Goal: Task Accomplishment & Management: Use online tool/utility

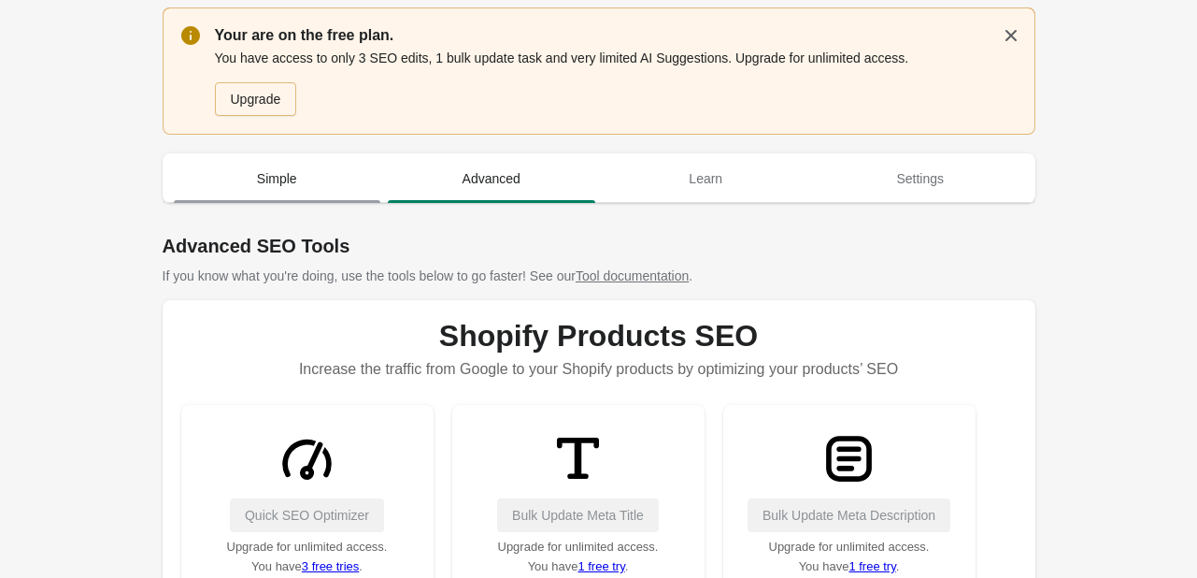
click at [248, 164] on span "Simple" at bounding box center [277, 179] width 207 height 34
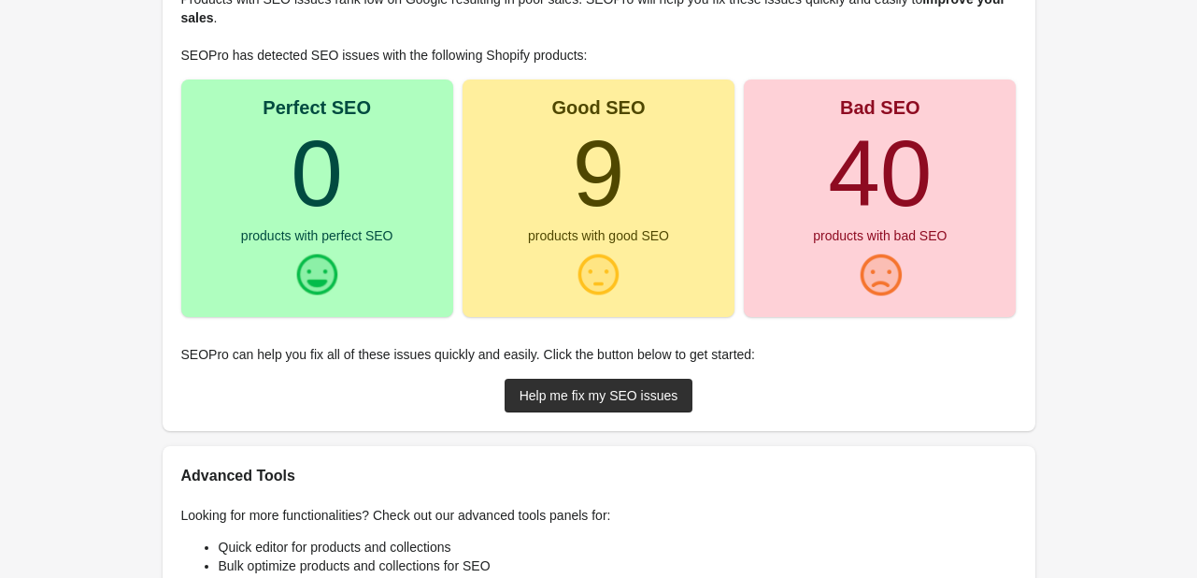
scroll to position [311, 0]
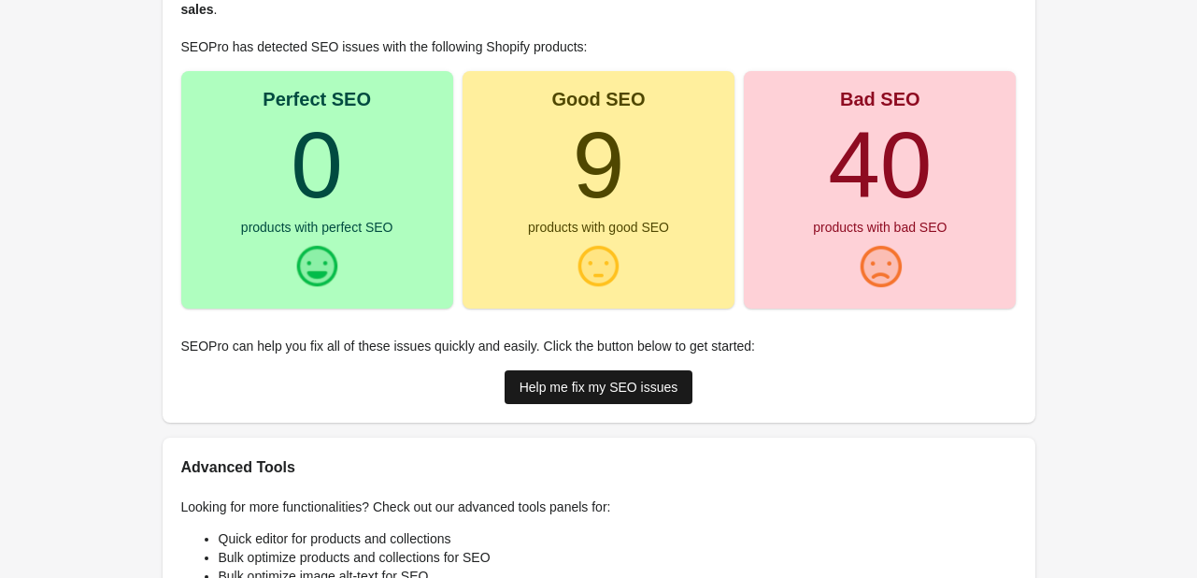
click at [613, 393] on div "Help me fix my SEO issues" at bounding box center [599, 386] width 159 height 15
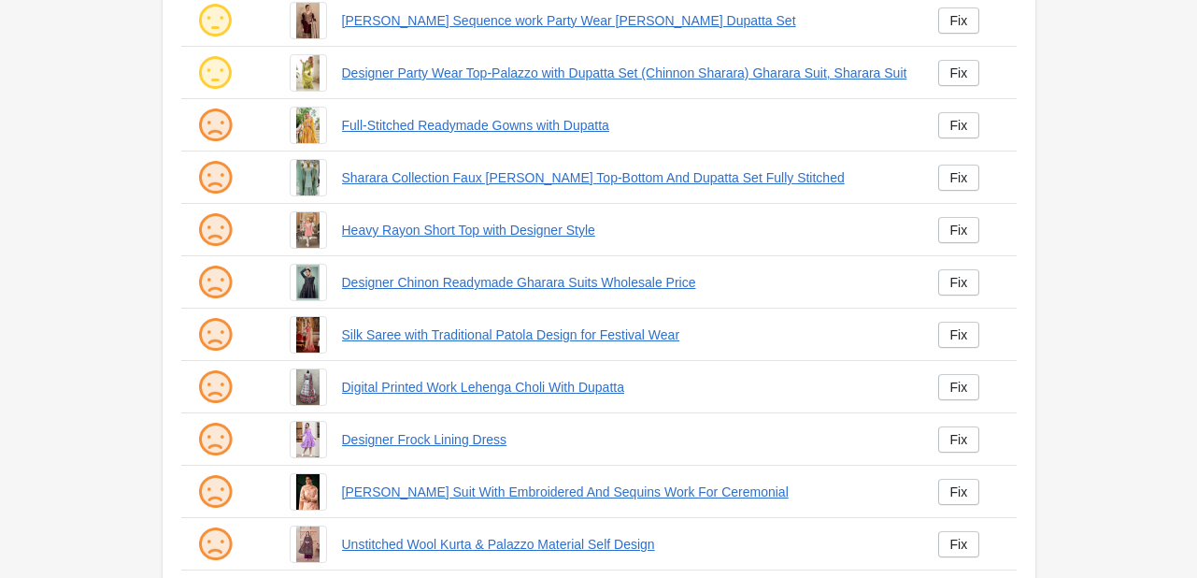
scroll to position [311, 0]
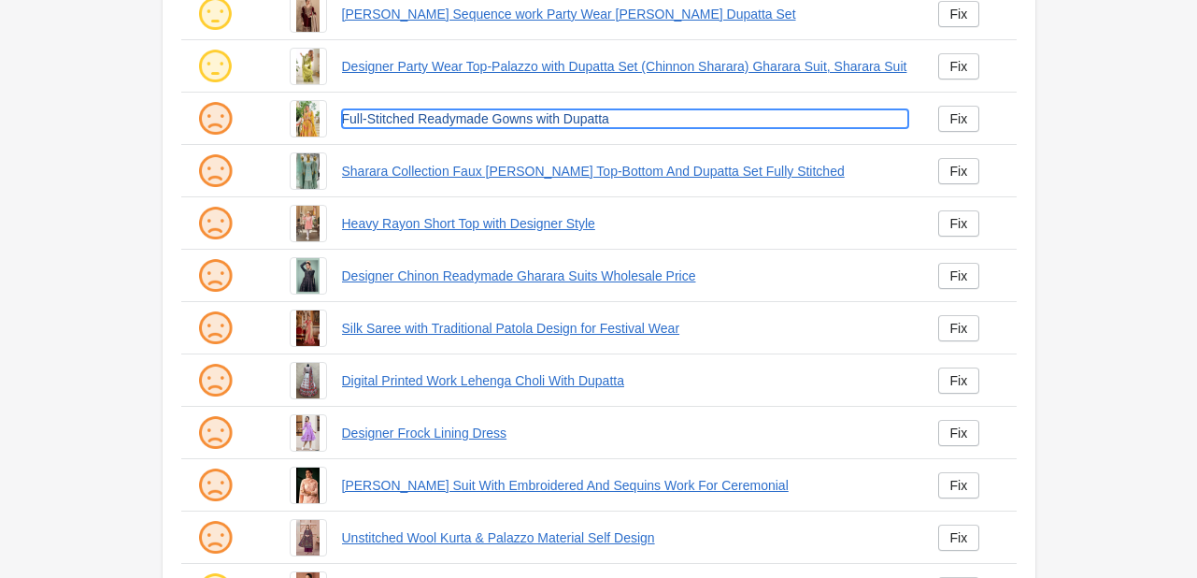
click at [461, 121] on link "Full-Stitched Readymade Gowns with Dupatta" at bounding box center [625, 118] width 566 height 19
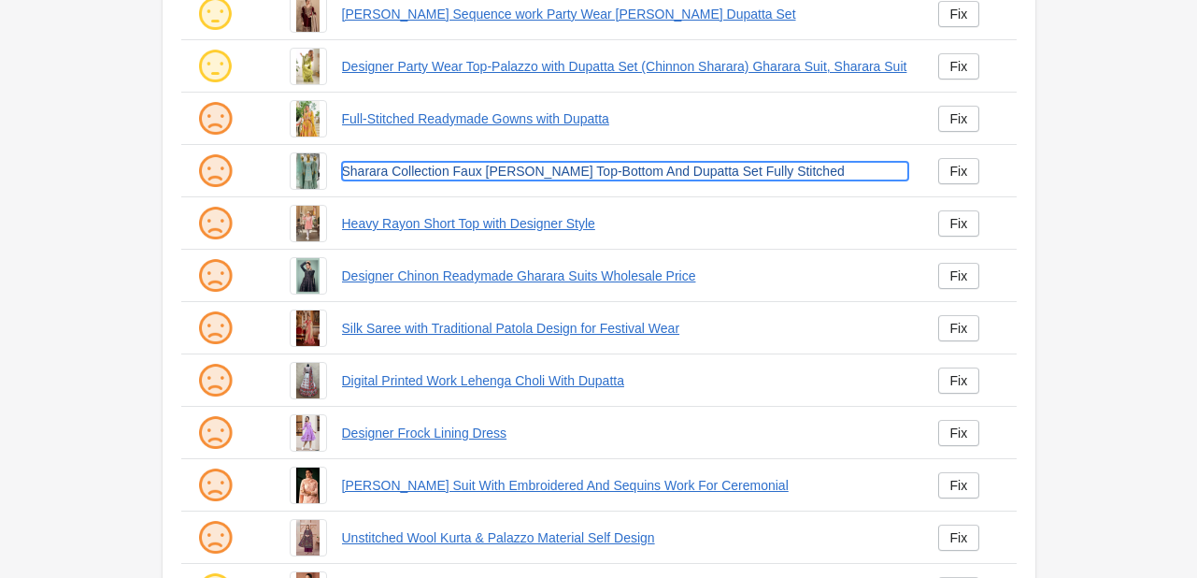
click at [464, 178] on link "Sharara Collection Faux Georgette Top-Bottom And Dupatta Set Fully Stitched" at bounding box center [625, 171] width 566 height 19
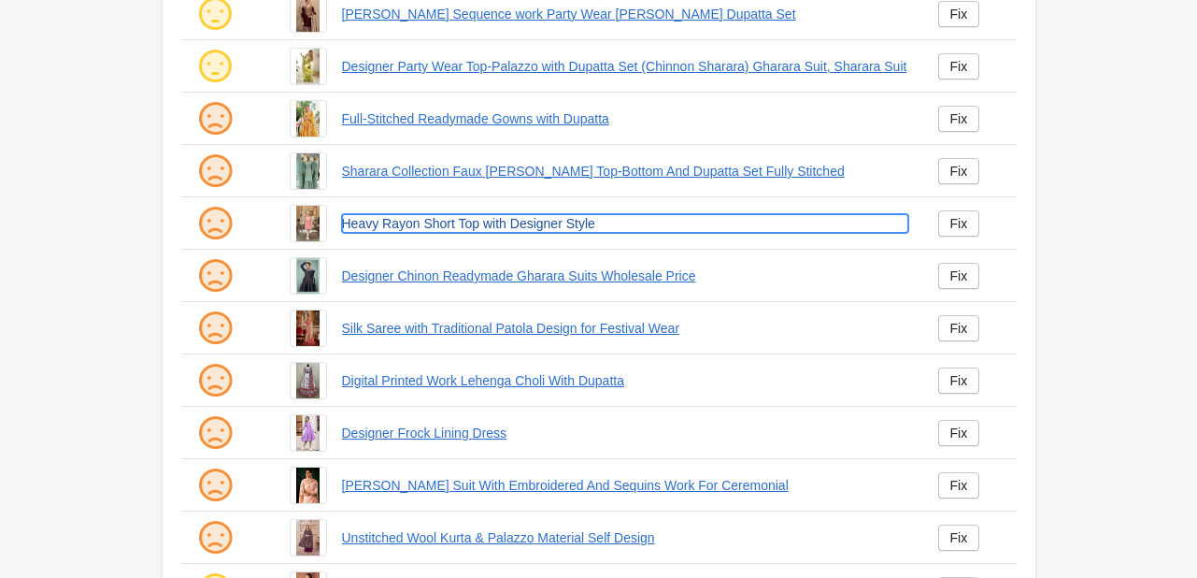
click at [471, 226] on link "Heavy Rayon Short Top with Designer Style" at bounding box center [625, 223] width 566 height 19
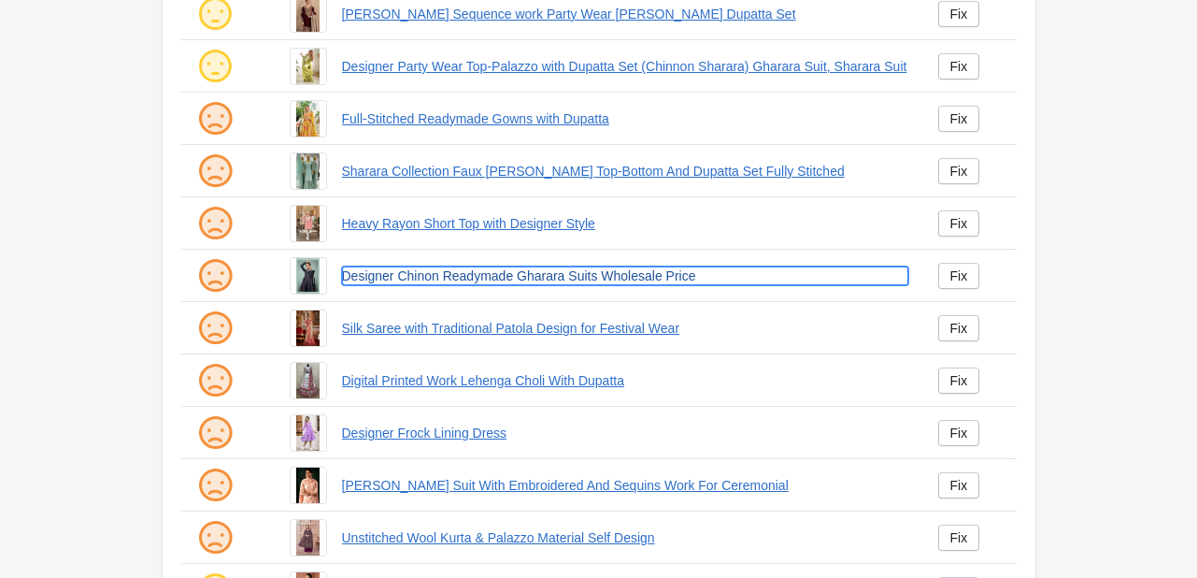
click at [500, 277] on link "Designer Chinon Readymade Gharara Suits Wholesale Price" at bounding box center [625, 275] width 566 height 19
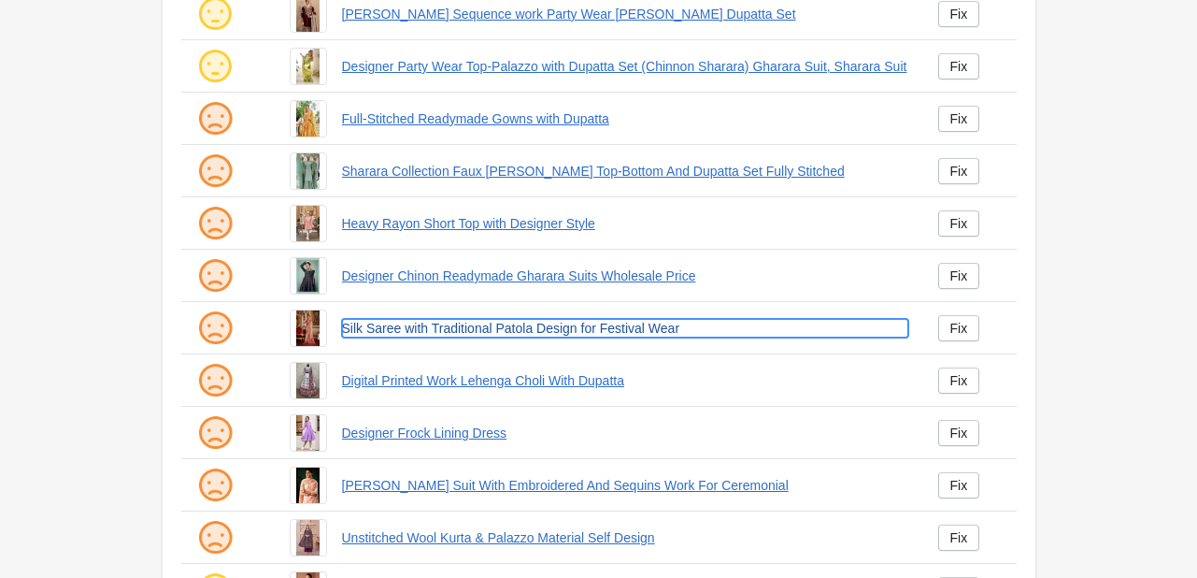
click at [499, 329] on link "Silk Saree with Traditional Patola Design for Festival Wear" at bounding box center [625, 328] width 566 height 19
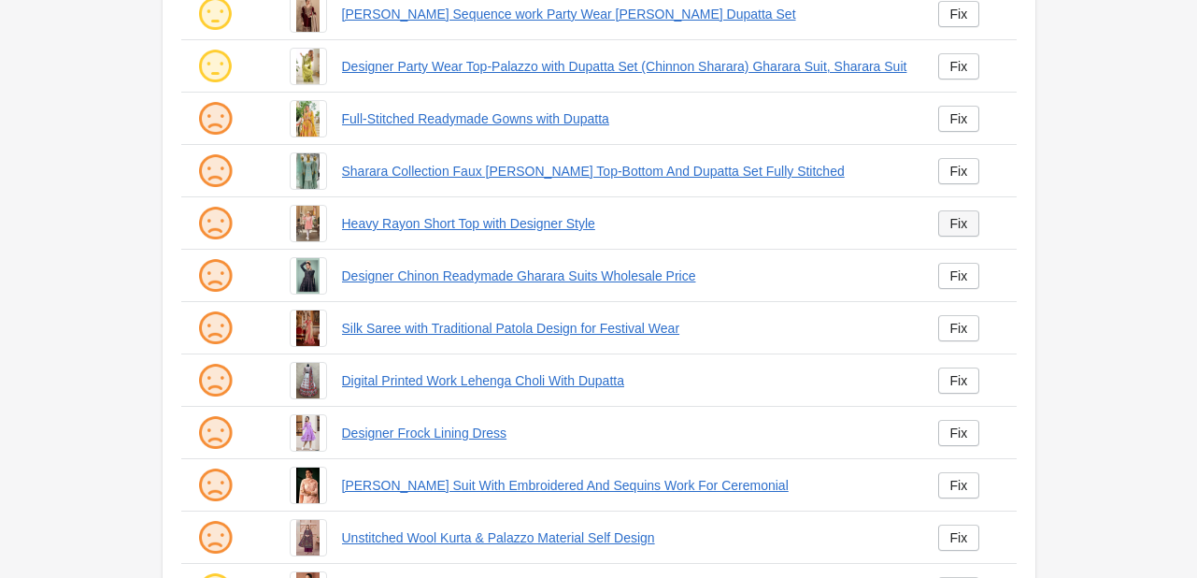
click at [951, 223] on div "Fix" at bounding box center [960, 223] width 18 height 15
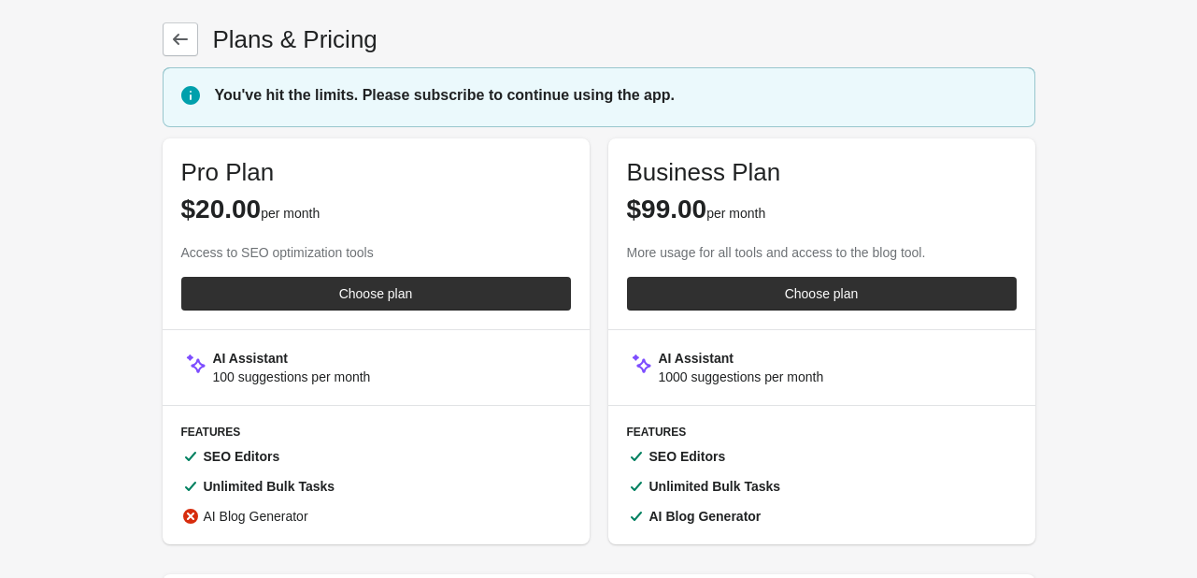
scroll to position [311, 0]
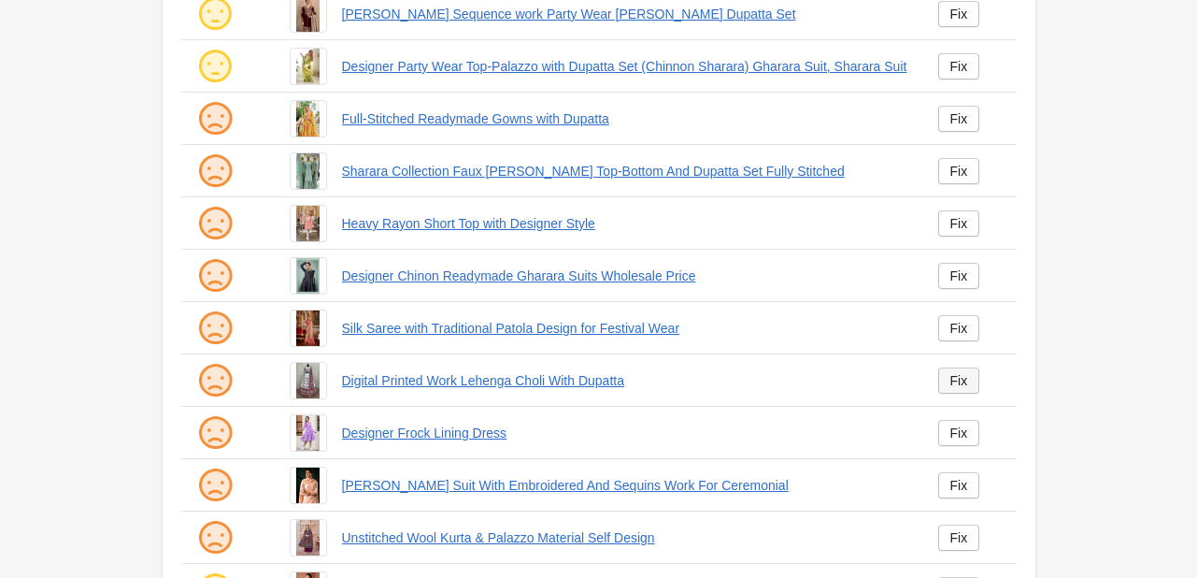
click at [971, 385] on link "Fix" at bounding box center [959, 380] width 42 height 26
click at [107, 128] on main "Products Your are on the free plan. You have access to only 3 SEO edits, 1 bulk…" at bounding box center [598, 268] width 1197 height 1159
click at [98, 123] on main "Products Your are on the free plan. You have access to only 3 SEO edits, 1 bulk…" at bounding box center [598, 268] width 1197 height 1159
click at [93, 98] on main "Products Your are on the free plan. You have access to only 3 SEO edits, 1 bulk…" at bounding box center [598, 268] width 1197 height 1159
click at [144, 16] on div "Products Your are on the free plan. You have access to only 3 SEO edits, 1 bulk…" at bounding box center [599, 268] width 933 height 1159
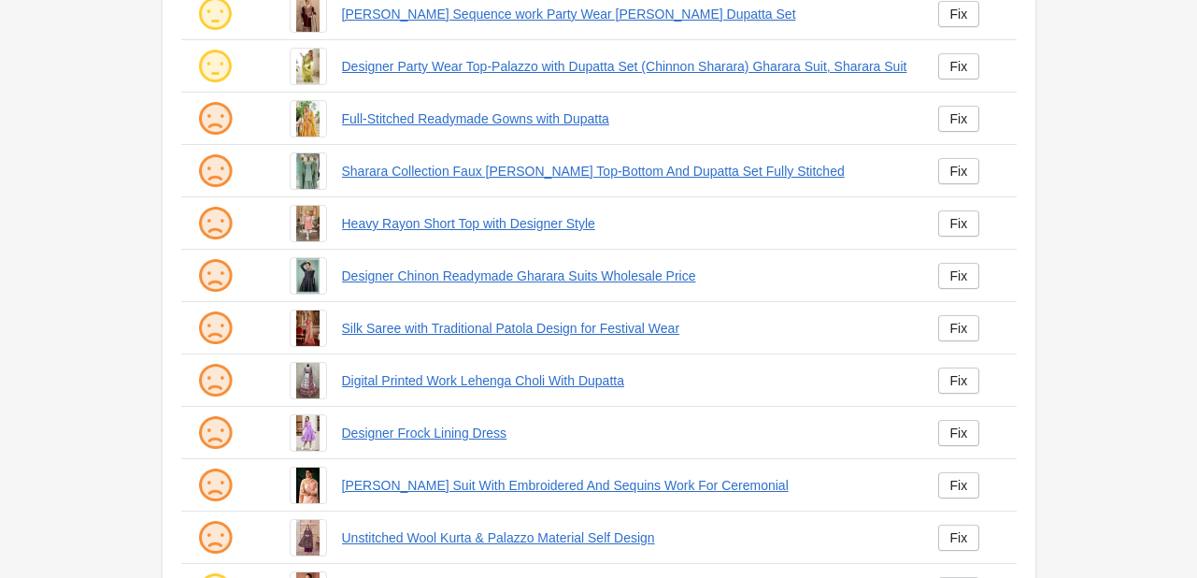
click at [127, 99] on main "Products Your are on the free plan. You have access to only 3 SEO edits, 1 bulk…" at bounding box center [598, 268] width 1197 height 1159
click at [105, 170] on main "Products Your are on the free plan. You have access to only 3 SEO edits, 1 bulk…" at bounding box center [598, 268] width 1197 height 1159
click at [116, 98] on main "Products Your are on the free plan. You have access to only 3 SEO edits, 1 bulk…" at bounding box center [598, 268] width 1197 height 1159
click at [97, 107] on main "Products Your are on the free plan. You have access to only 3 SEO edits, 1 bulk…" at bounding box center [598, 268] width 1197 height 1159
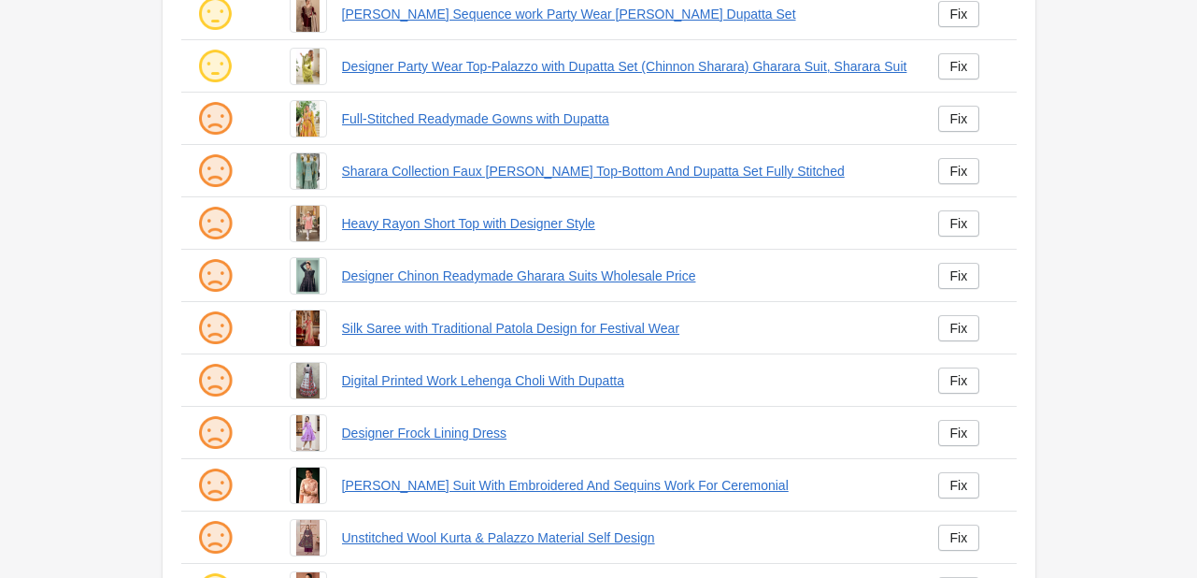
click at [107, 124] on main "Products Your are on the free plan. You have access to only 3 SEO edits, 1 bulk…" at bounding box center [598, 268] width 1197 height 1159
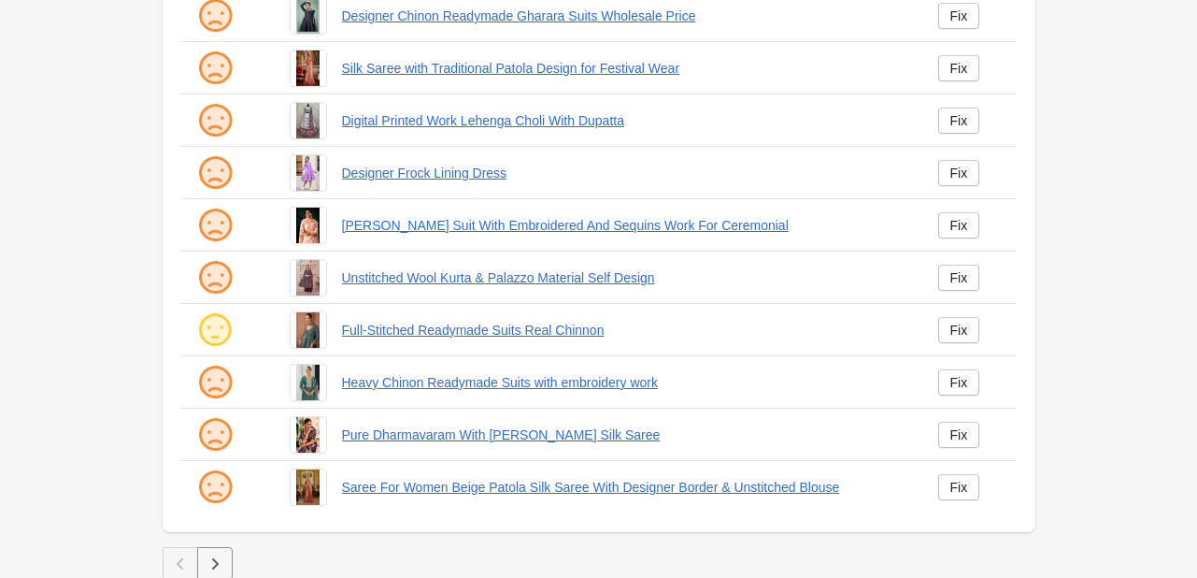
scroll to position [581, 0]
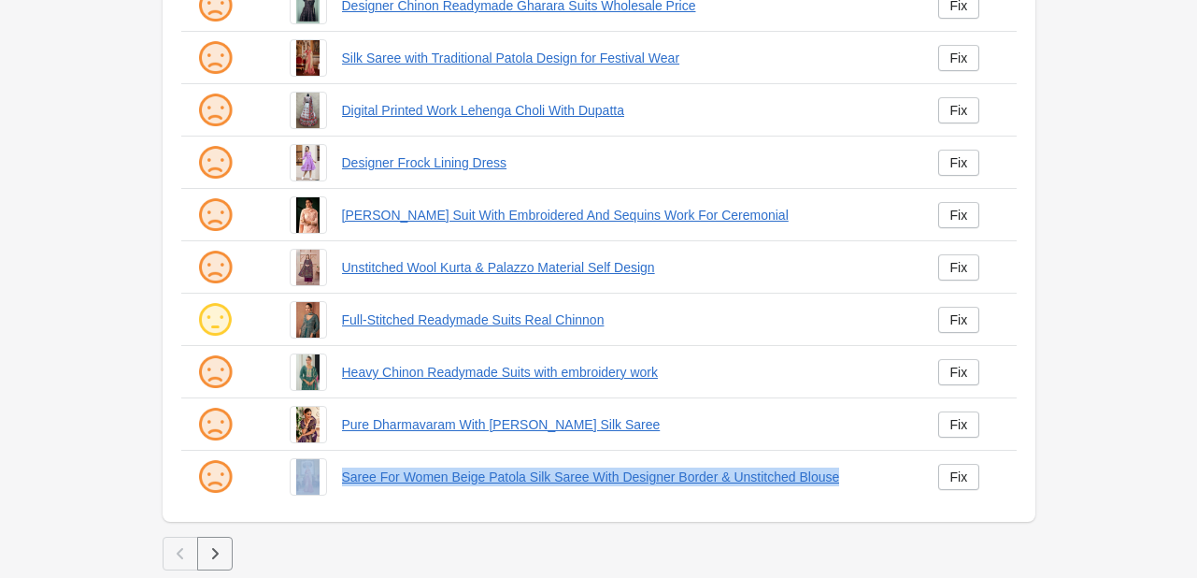
drag, startPoint x: 332, startPoint y: 479, endPoint x: 868, endPoint y: 461, distance: 536.8
click at [868, 461] on div "Saree For Women Beige Patola Silk Saree With Designer Border & Unstitched Blouse" at bounding box center [592, 469] width 634 height 52
copy div "Saree For Women Beige Patola Silk Saree With Designer Border & Unstitched Blouse"
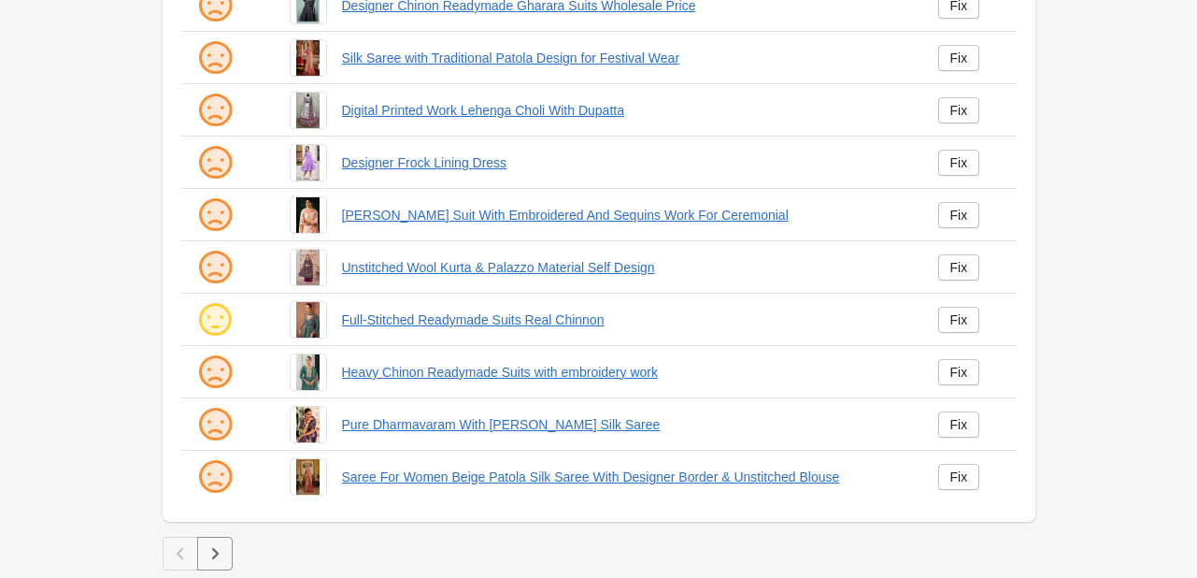
click at [639, 434] on div "Pure Dharmavaram With [PERSON_NAME] Silk Saree" at bounding box center [592, 417] width 634 height 52
drag, startPoint x: 336, startPoint y: 423, endPoint x: 644, endPoint y: 416, distance: 307.6
click at [644, 416] on div "Pure Dharmavaram With [PERSON_NAME] Silk Saree" at bounding box center [592, 417] width 634 height 52
copy link "Pure Dharmavaram With [PERSON_NAME] Silk Saree"
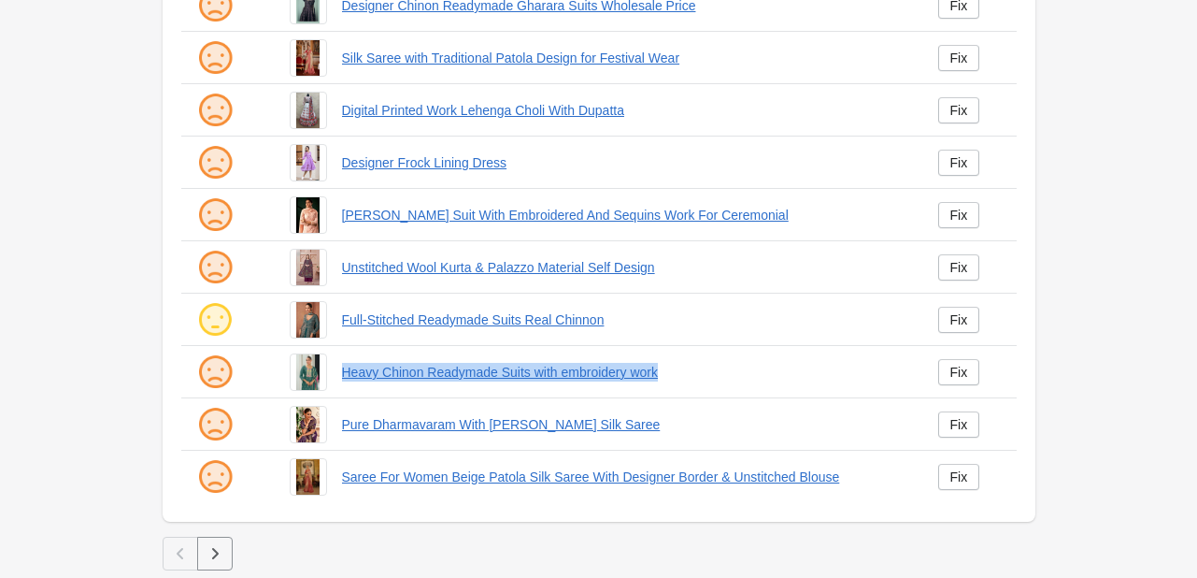
drag, startPoint x: 336, startPoint y: 375, endPoint x: 667, endPoint y: 360, distance: 331.2
click at [667, 360] on div "Heavy Chinon Readymade Suits with embroidery work" at bounding box center [592, 364] width 634 height 52
copy link "Heavy Chinon Readymade Suits with embroidery work"
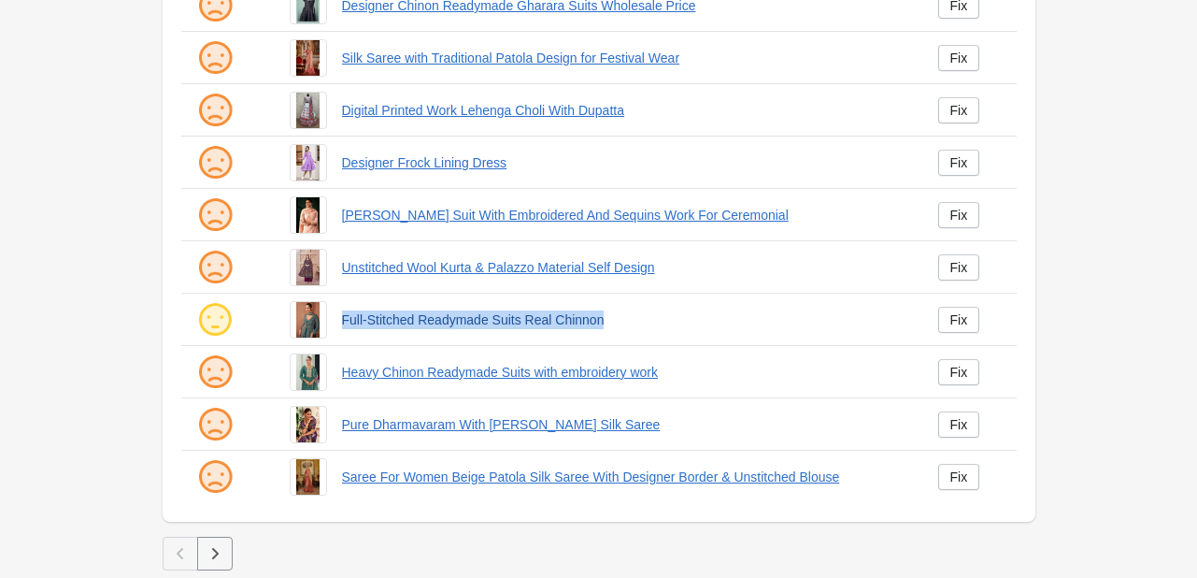
drag, startPoint x: 336, startPoint y: 317, endPoint x: 606, endPoint y: 314, distance: 269.2
click at [606, 314] on div "Full-Stitched Readymade Suits Real Chinnon" at bounding box center [592, 312] width 634 height 52
copy link "Full-Stitched Readymade Suits Real Chinnon"
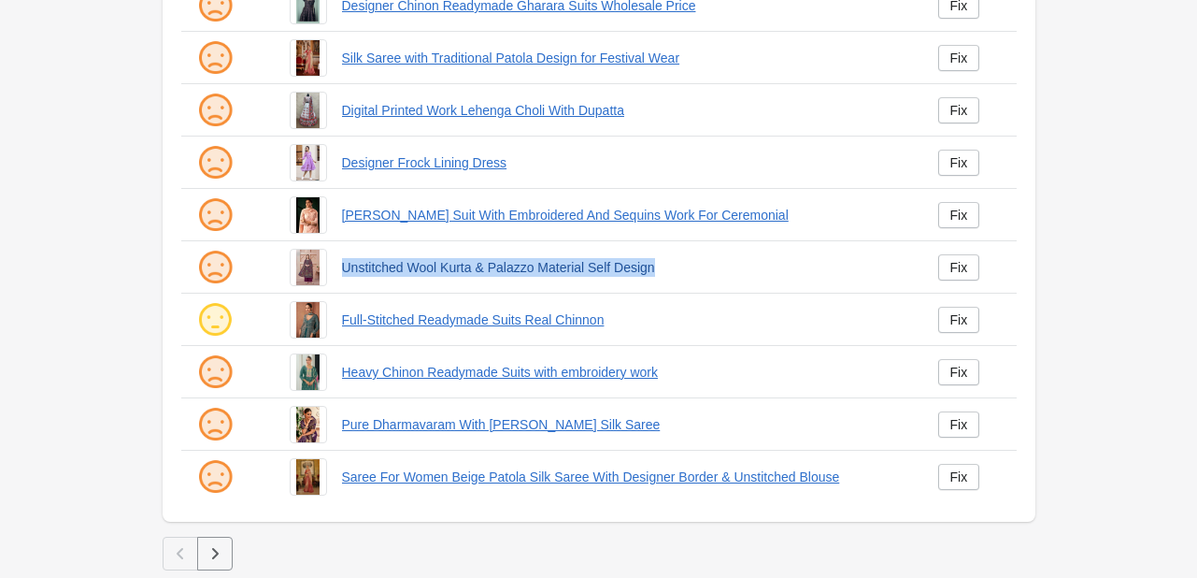
drag, startPoint x: 336, startPoint y: 271, endPoint x: 656, endPoint y: 272, distance: 320.6
click at [656, 272] on div "Unstitched Wool Kurta & Palazzo Material Self Design" at bounding box center [592, 260] width 634 height 52
copy link "Unstitched Wool Kurta & Palazzo Material Self Design"
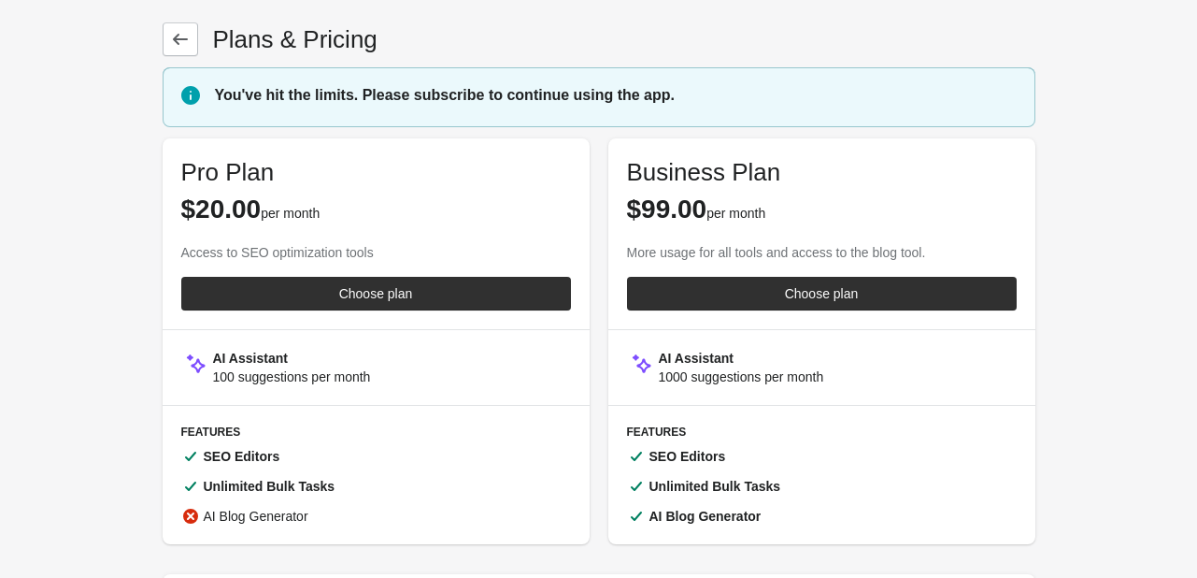
click at [709, 57] on div at bounding box center [599, 61] width 873 height 11
click at [194, 37] on link at bounding box center [181, 39] width 36 height 34
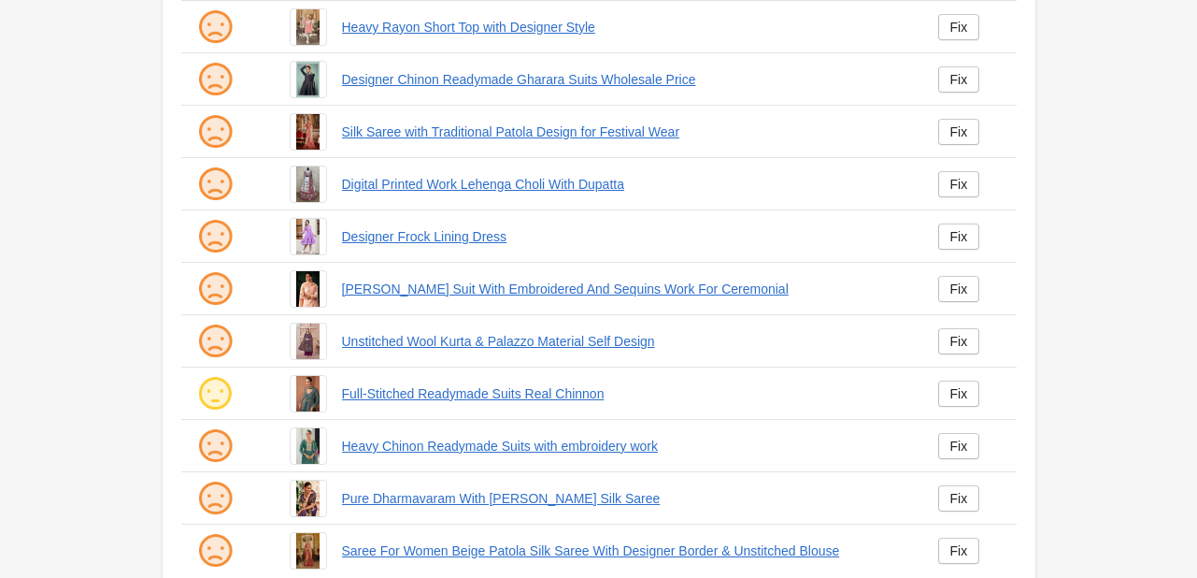
scroll to position [581, 0]
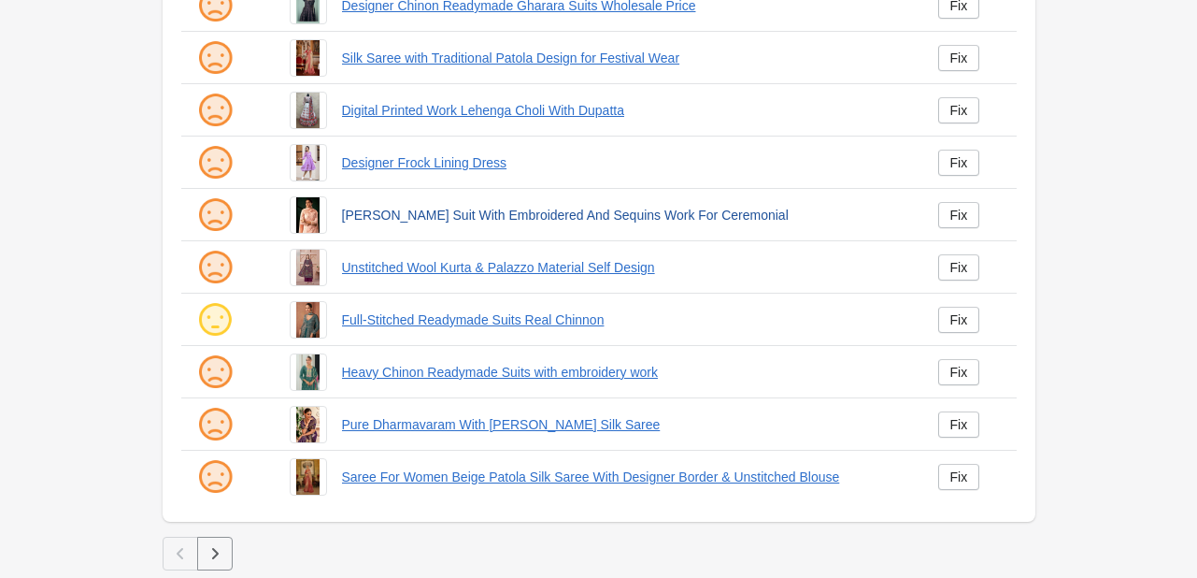
drag, startPoint x: 337, startPoint y: 209, endPoint x: 830, endPoint y: 220, distance: 492.7
click at [830, 220] on div "Peach Georgette Salwar Suit With Embroidered And Sequins Work For Ceremonial" at bounding box center [592, 207] width 634 height 52
copy link "Peach Georgette Salwar Suit With Embroidered And Sequins Work For Ceremonial"
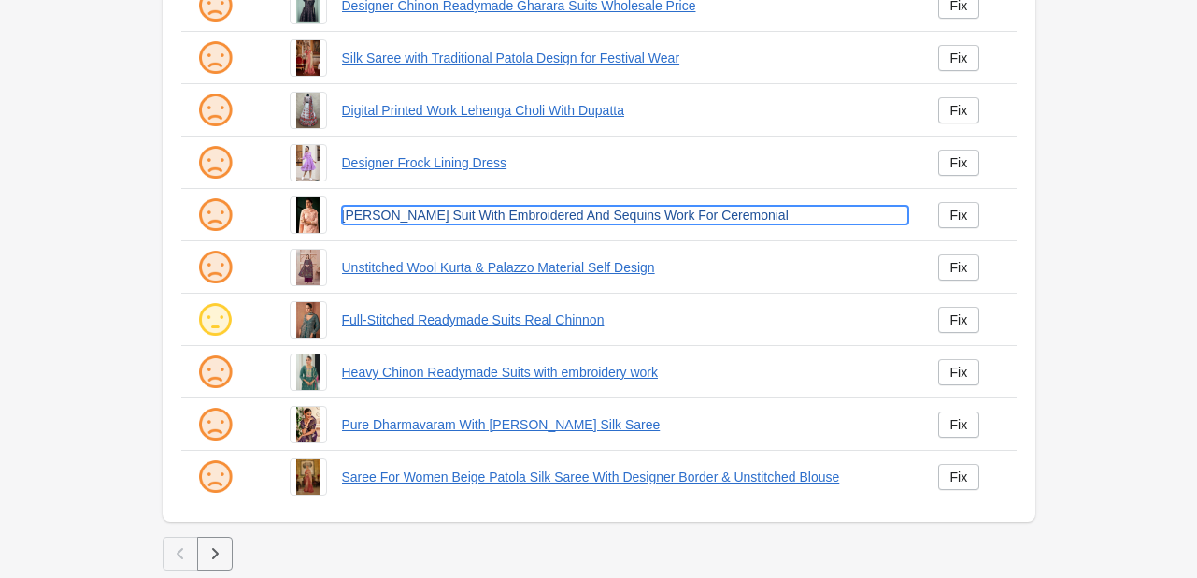
click at [580, 213] on link "Peach Georgette Salwar Suit With Embroidered And Sequins Work For Ceremonial" at bounding box center [625, 215] width 566 height 19
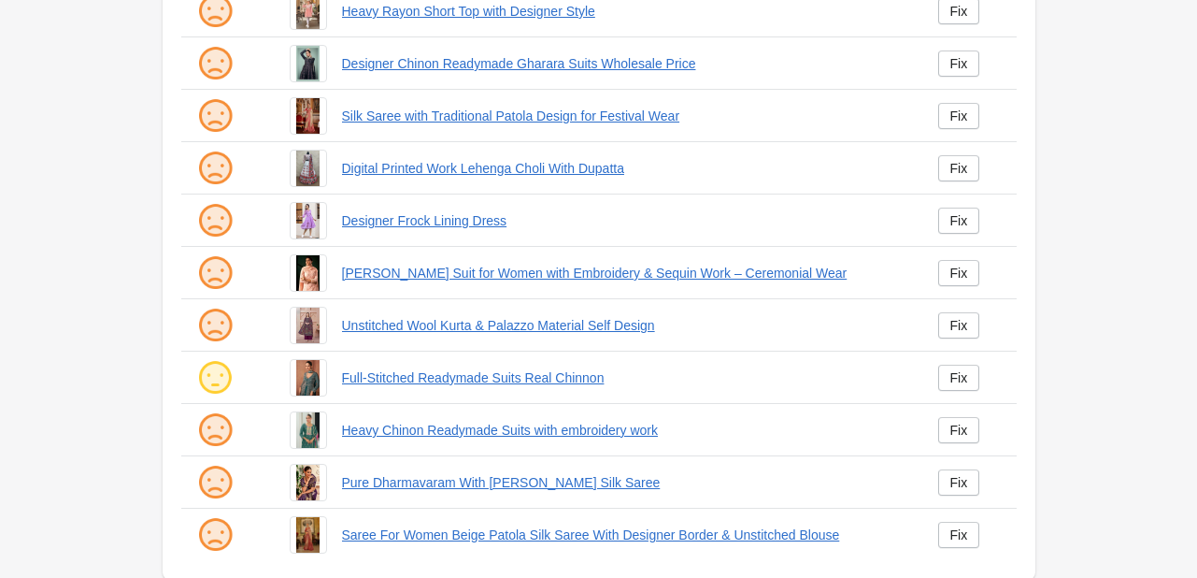
scroll to position [548, 0]
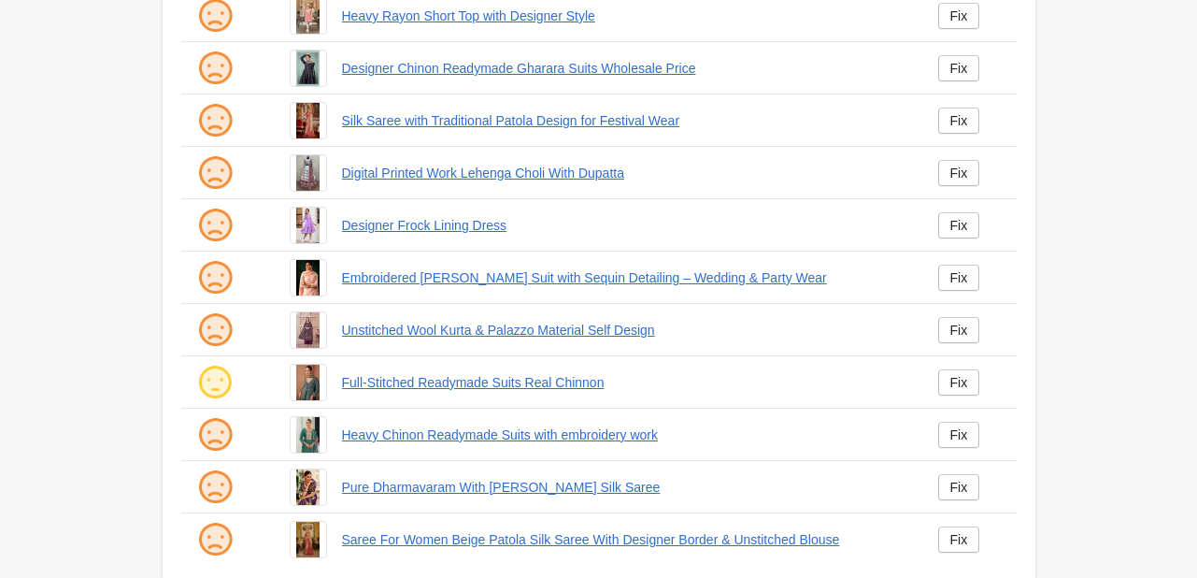
scroll to position [581, 0]
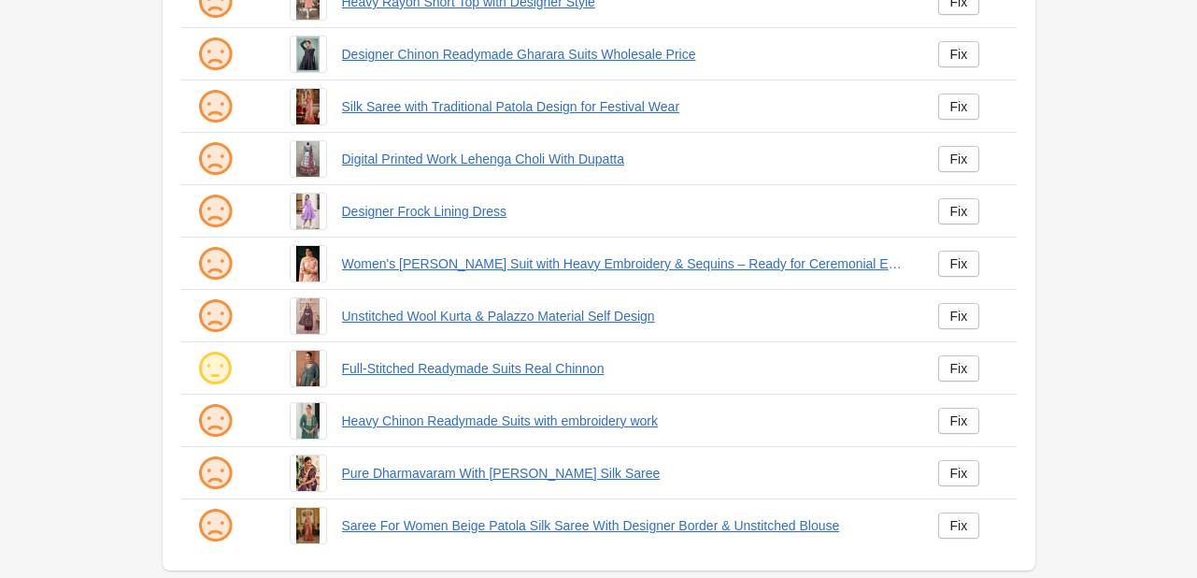
scroll to position [535, 0]
